Goal: Navigation & Orientation: Understand site structure

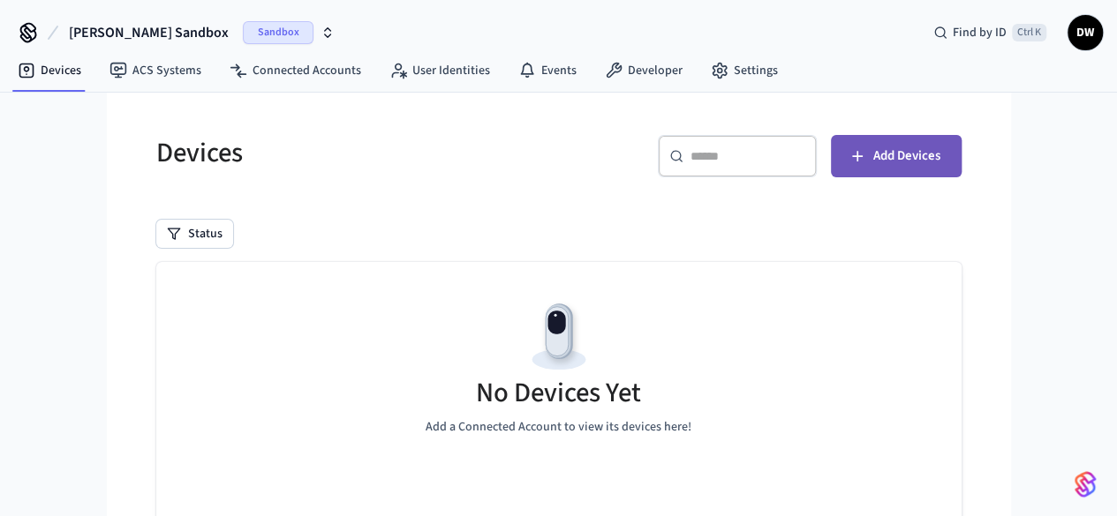
click at [866, 161] on icon "button" at bounding box center [857, 156] width 18 height 18
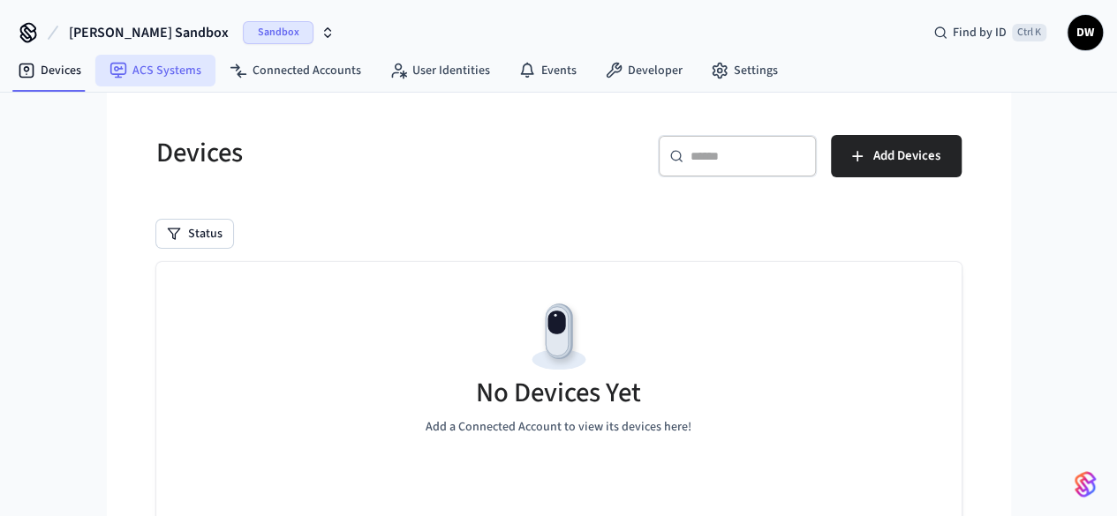
click at [188, 69] on link "ACS Systems" at bounding box center [155, 71] width 120 height 32
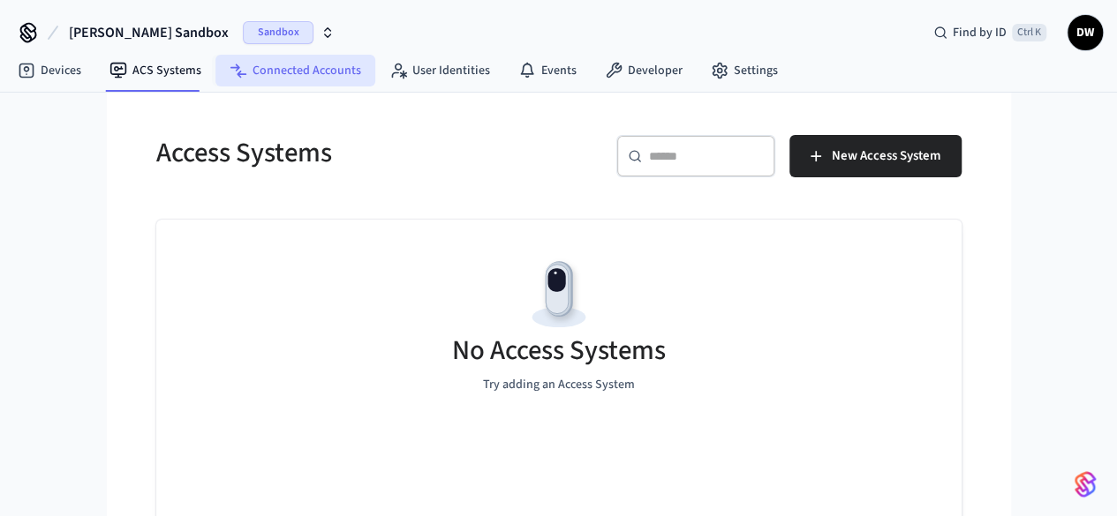
click at [290, 70] on link "Connected Accounts" at bounding box center [295, 71] width 160 height 32
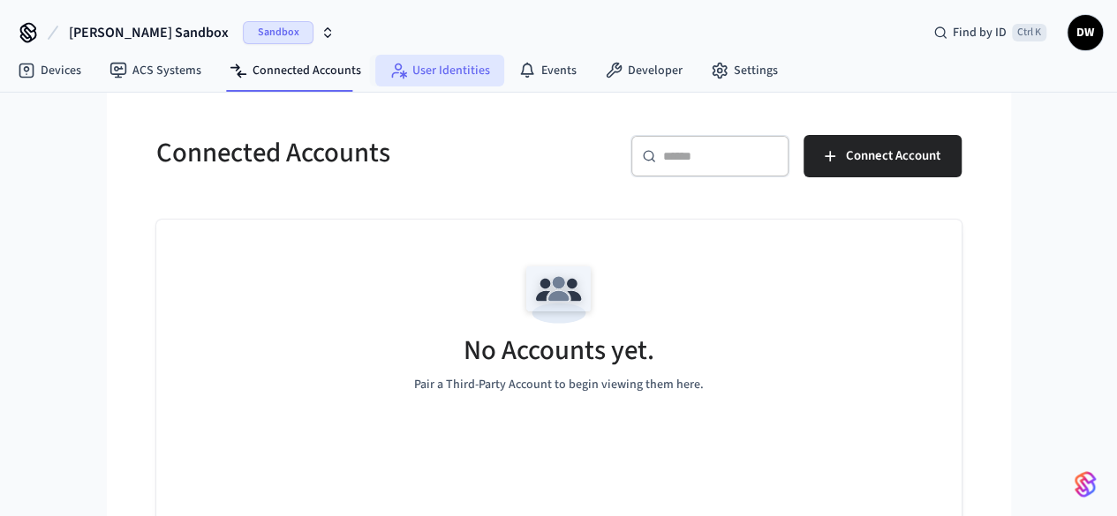
click at [447, 72] on link "User Identities" at bounding box center [439, 71] width 129 height 32
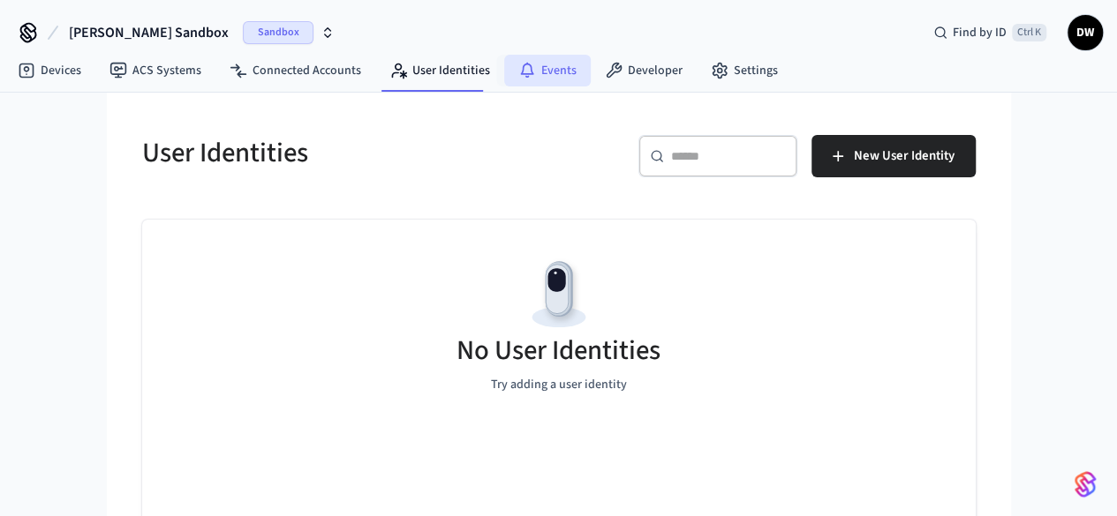
click at [536, 72] on link "Events" at bounding box center [547, 71] width 87 height 32
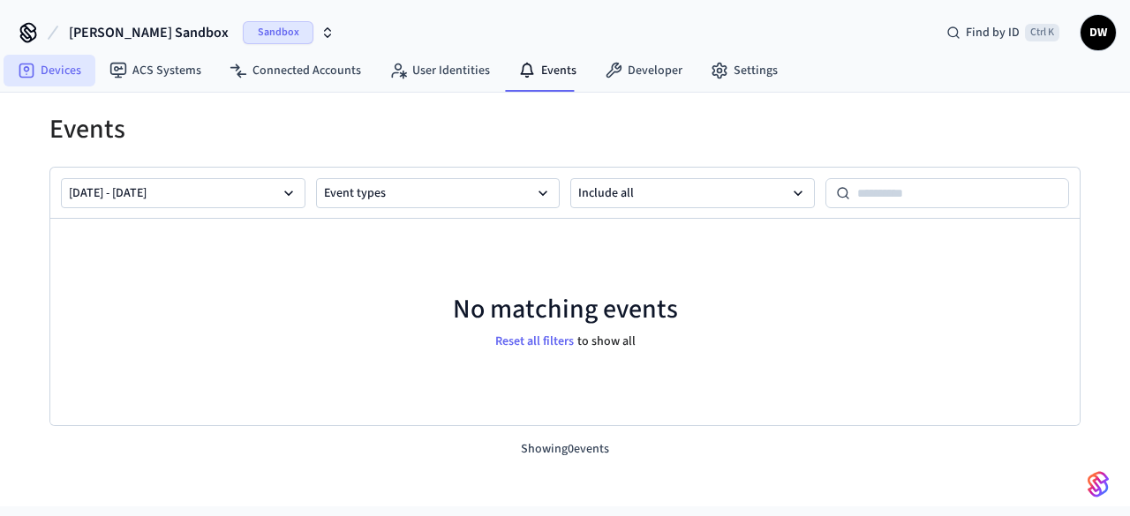
click at [72, 73] on link "Devices" at bounding box center [50, 71] width 92 height 32
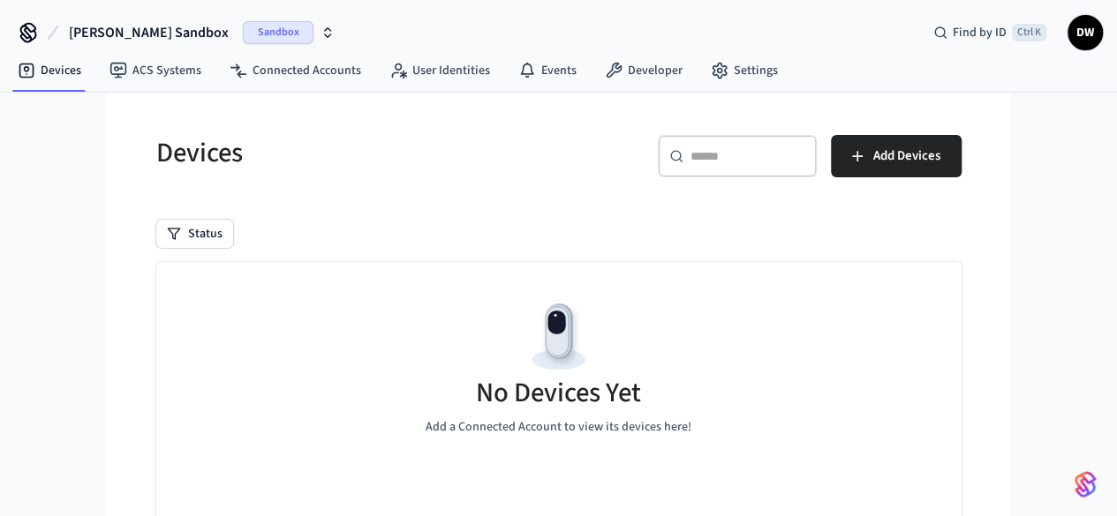
click at [519, 310] on img at bounding box center [558, 337] width 79 height 79
click at [348, 153] on h5 "Devices" at bounding box center [352, 153] width 392 height 36
